Goal: Task Accomplishment & Management: Use online tool/utility

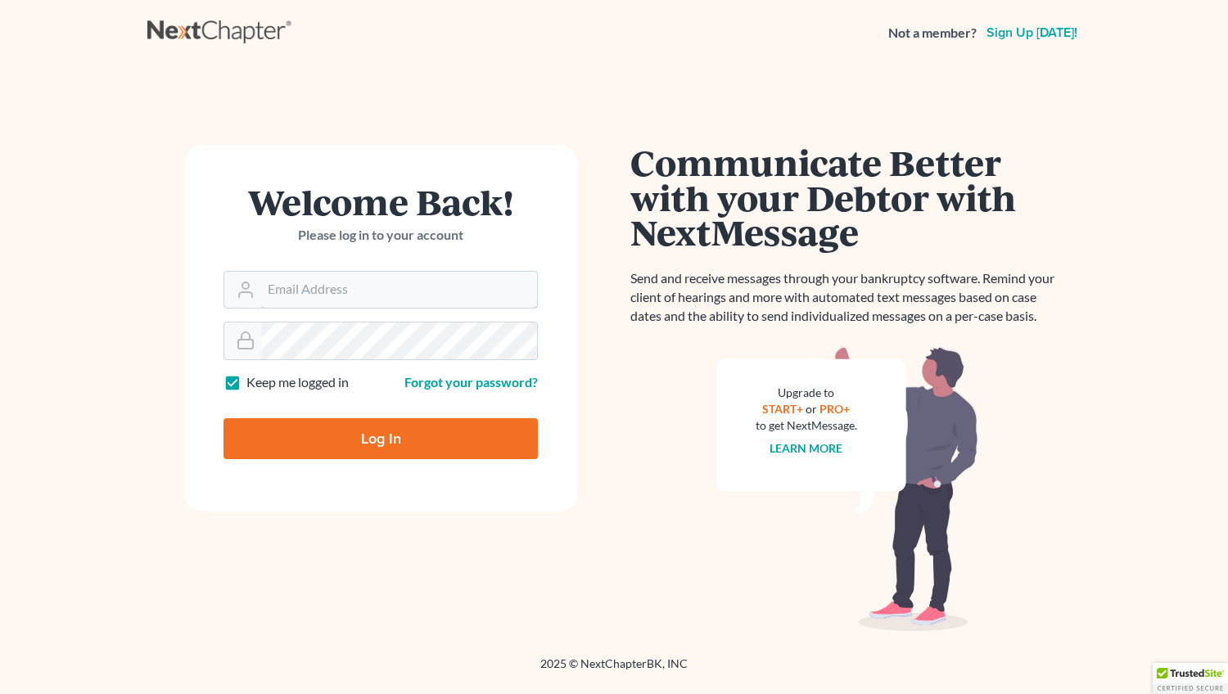
click at [304, 291] on input "Email Address" at bounding box center [399, 290] width 276 height 36
type input "[EMAIL_ADDRESS][DOMAIN_NAME]"
click at [379, 439] on input "Log In" at bounding box center [380, 438] width 314 height 41
type input "Thinking..."
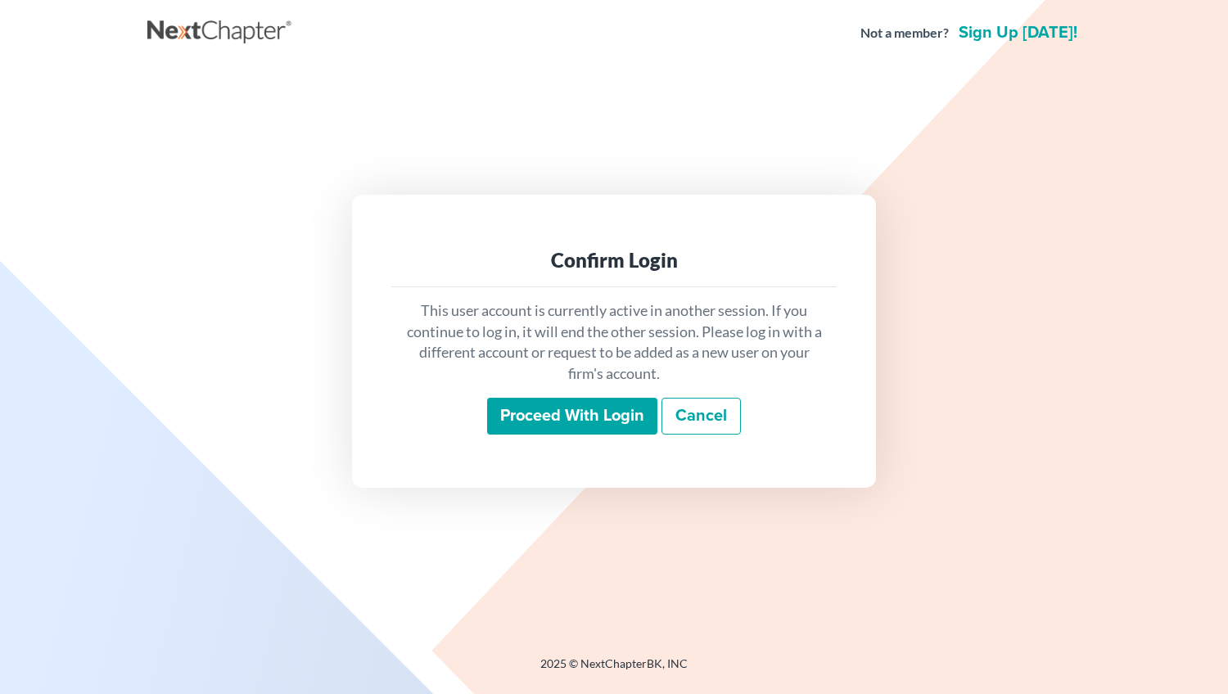
click at [547, 420] on input "Proceed with login" at bounding box center [572, 417] width 170 height 38
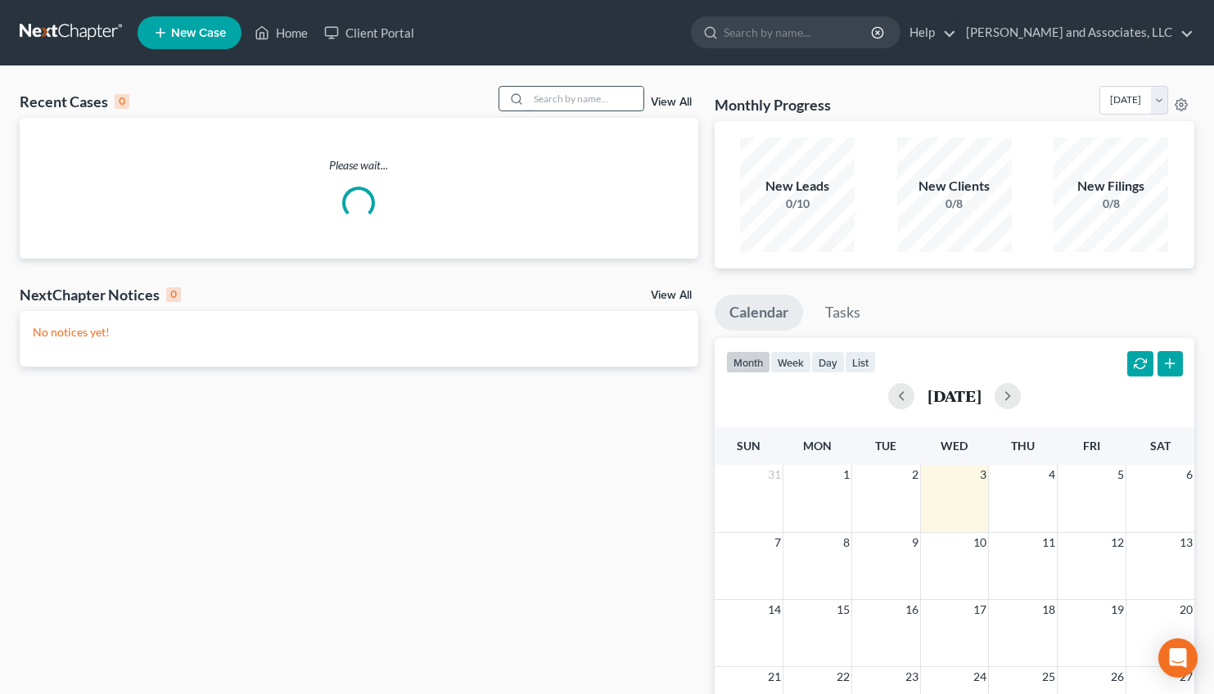
click at [553, 101] on input "search" at bounding box center [586, 99] width 115 height 24
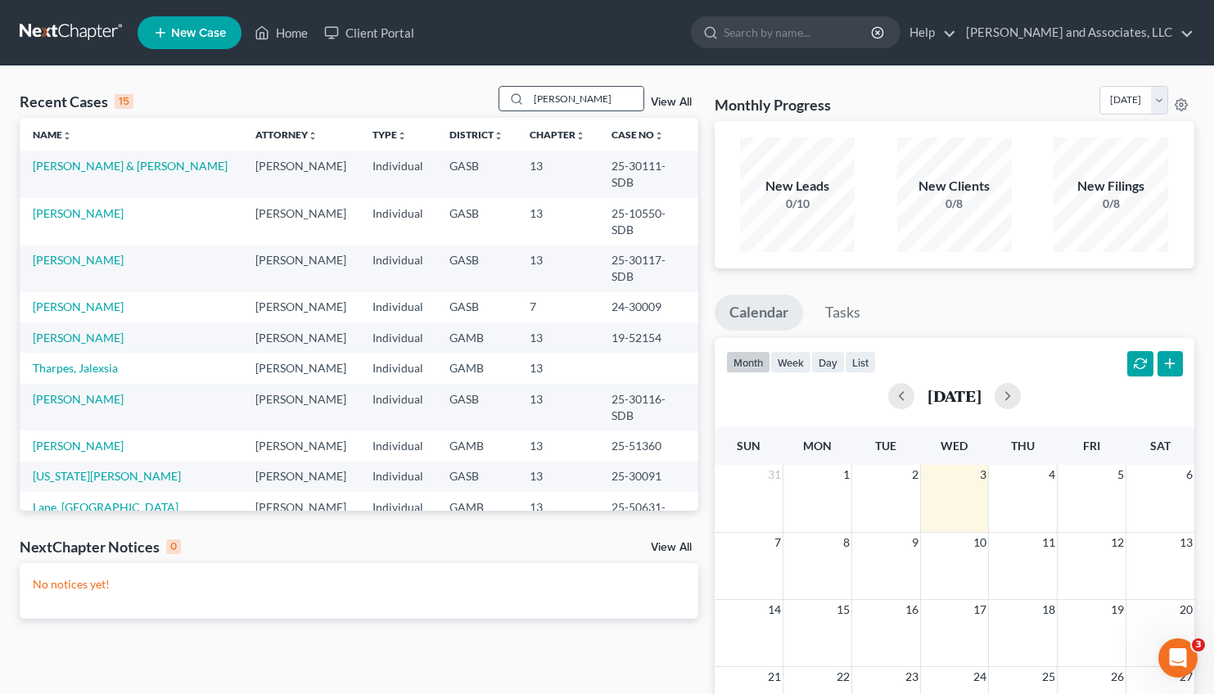
type input "[PERSON_NAME]"
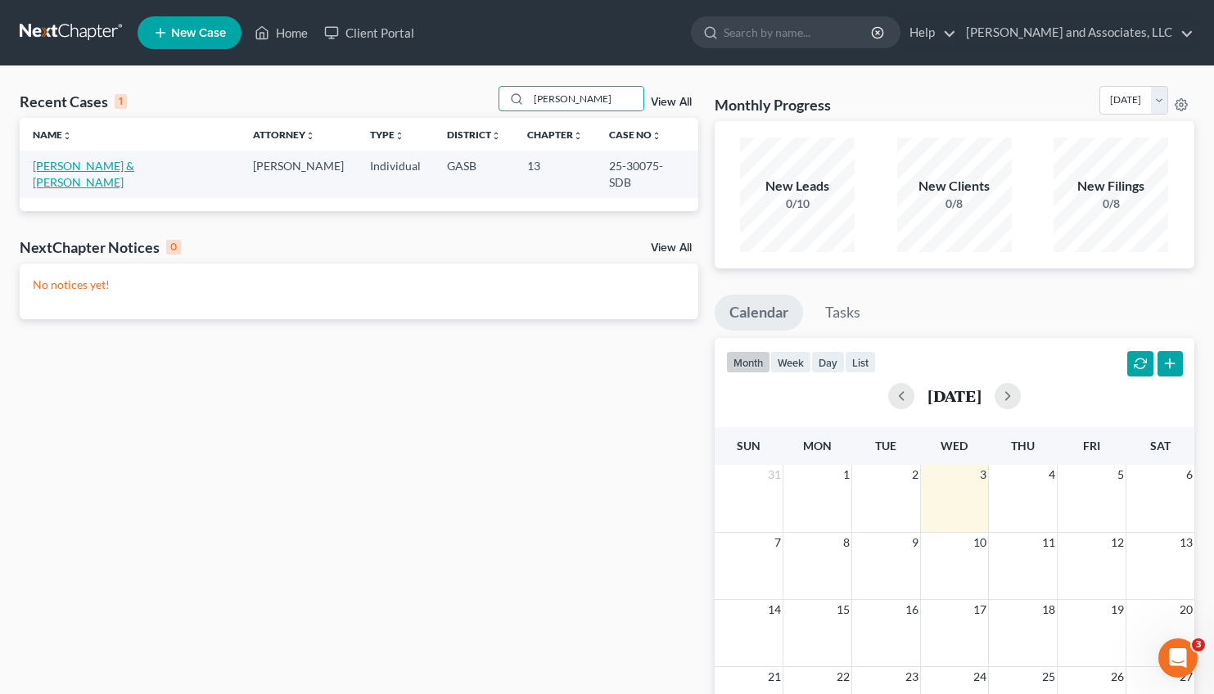
click at [129, 165] on link "[PERSON_NAME] & [PERSON_NAME]" at bounding box center [84, 174] width 102 height 30
